Goal: Task Accomplishment & Management: Use online tool/utility

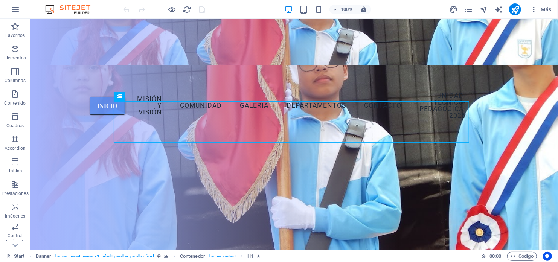
click at [474, 9] on div "Más" at bounding box center [501, 9] width 106 height 12
click at [471, 9] on icon "pages" at bounding box center [468, 9] width 9 height 9
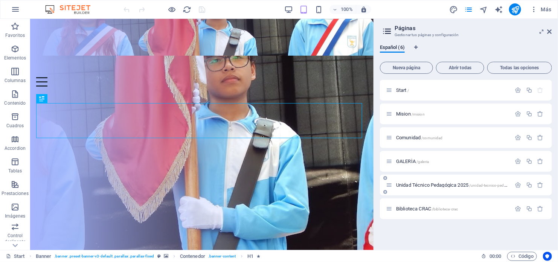
click at [429, 182] on span "Unidad Técnico Pedagógica 2025 /unidad-tecnico-pedagogica-2025" at bounding box center [462, 185] width 132 height 6
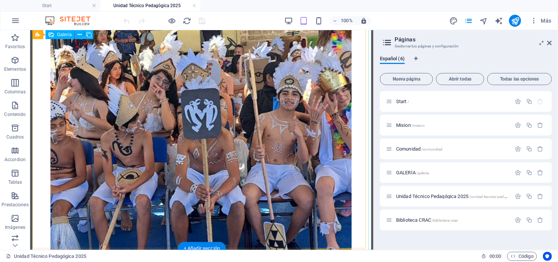
scroll to position [2665, 0]
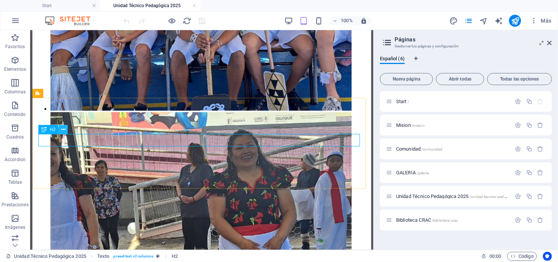
click at [64, 130] on icon at bounding box center [63, 130] width 4 height 8
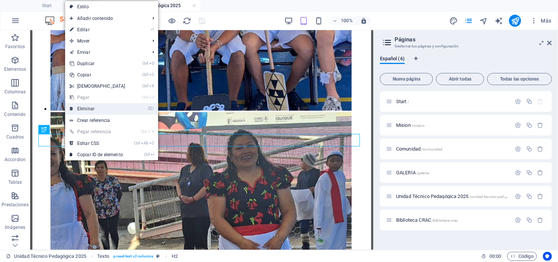
click at [86, 108] on link "⌦ Eliminar" at bounding box center [97, 108] width 65 height 11
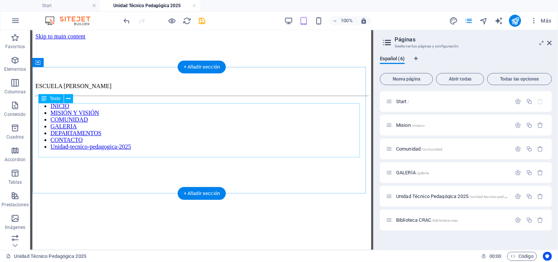
scroll to position [38, 0]
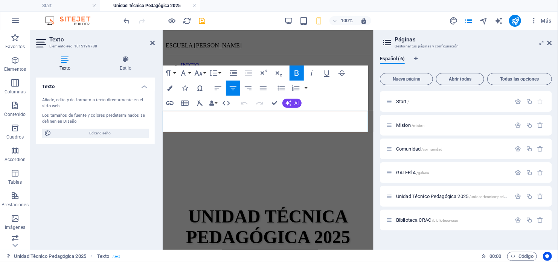
click at [150, 43] on header "Texto Elemento #ed-1015199788" at bounding box center [95, 40] width 119 height 20
click at [150, 43] on icon at bounding box center [152, 43] width 5 height 6
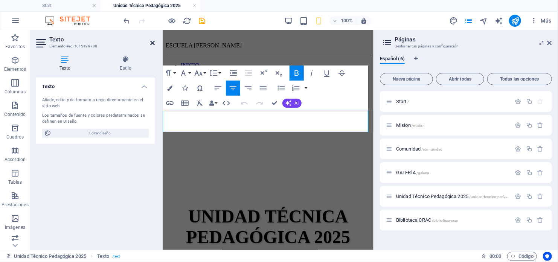
click at [152, 43] on icon at bounding box center [152, 43] width 5 height 6
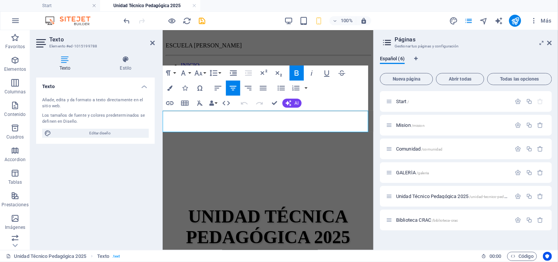
click at [226, 253] on span "Celebración de Fiestas Patrias 2025" at bounding box center [267, 258] width 147 height 11
click at [198, 253] on span "Celebración de Fiestas Patrias 2025" at bounding box center [267, 258] width 147 height 11
drag, startPoint x: 192, startPoint y: 116, endPoint x: 335, endPoint y: 111, distance: 143.4
click at [335, 253] on p "Celebración de Fiestas Patrias 2025" at bounding box center [267, 258] width 205 height 11
click at [325, 74] on icon "button" at bounding box center [326, 72] width 9 height 9
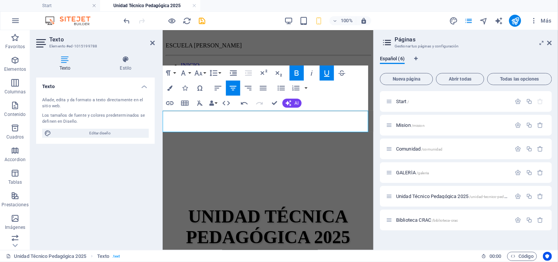
click at [299, 73] on icon "button" at bounding box center [296, 72] width 9 height 9
click at [170, 88] on icon "button" at bounding box center [169, 87] width 5 height 5
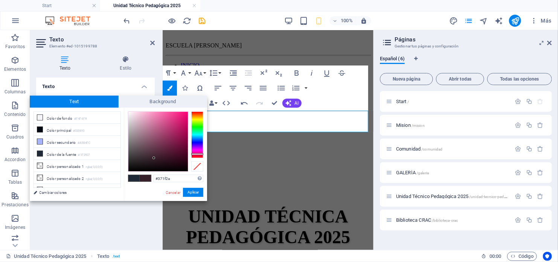
click at [194, 154] on div at bounding box center [197, 134] width 12 height 47
type input "#37251f"
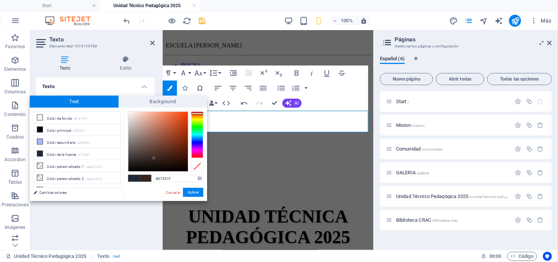
click at [197, 113] on div at bounding box center [197, 134] width 12 height 47
click at [198, 190] on button "Aplicar" at bounding box center [193, 192] width 20 height 9
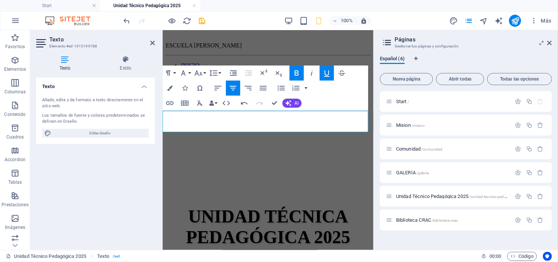
drag, startPoint x: 202, startPoint y: 115, endPoint x: 341, endPoint y: 114, distance: 138.5
click at [341, 253] on p "Celebración de Fiestas Patrias 202 5" at bounding box center [267, 258] width 205 height 11
click at [222, 253] on strong "Celebración de Fiestas Patrias 202" at bounding box center [264, 258] width 141 height 11
drag, startPoint x: 187, startPoint y: 117, endPoint x: 371, endPoint y: 116, distance: 184.0
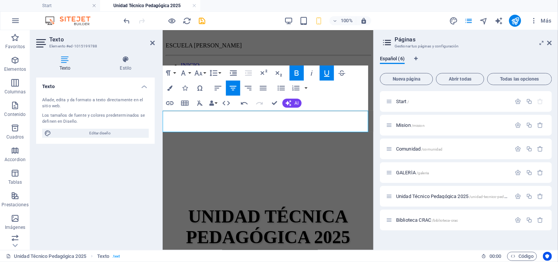
click at [204, 73] on button "Font Size" at bounding box center [200, 72] width 14 height 15
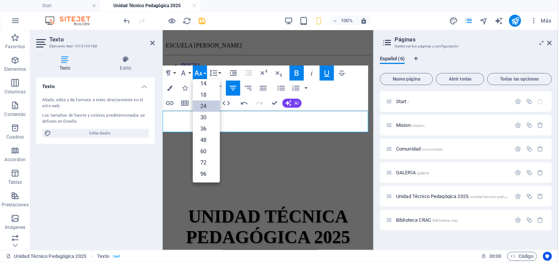
scroll to position [60, 0]
click at [208, 116] on link "30" at bounding box center [206, 117] width 27 height 11
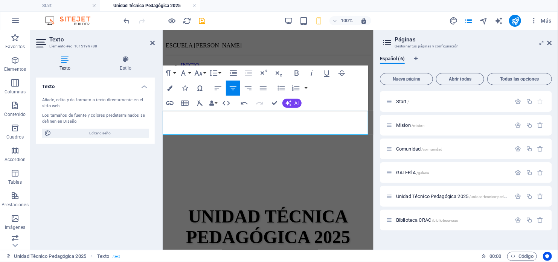
drag, startPoint x: 359, startPoint y: 117, endPoint x: 347, endPoint y: 139, distance: 25.4
click at [174, 253] on p "Celebración de Fiestas Patrias 202 5" at bounding box center [267, 259] width 205 height 13
click at [324, 76] on icon "button" at bounding box center [326, 73] width 5 height 6
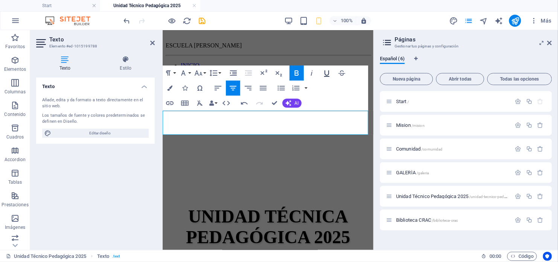
click at [324, 76] on icon "button" at bounding box center [326, 73] width 5 height 6
click at [153, 44] on icon at bounding box center [152, 43] width 5 height 6
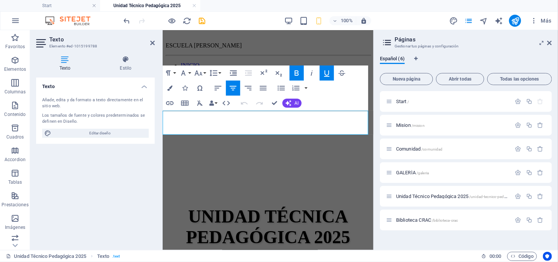
click at [358, 253] on p "Celebración de Fiestas Patrias 202 5" at bounding box center [267, 259] width 205 height 13
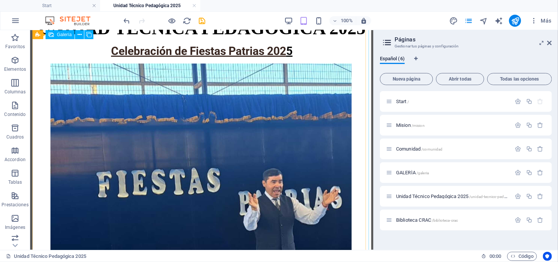
scroll to position [120, 0]
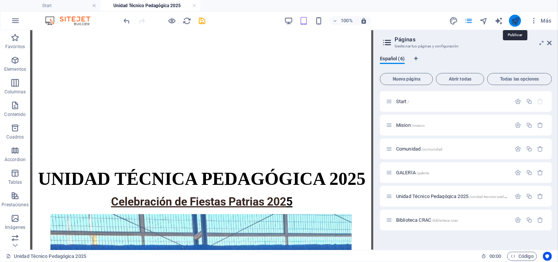
click at [513, 20] on icon "publish" at bounding box center [515, 21] width 9 height 9
